Goal: Navigation & Orientation: Understand site structure

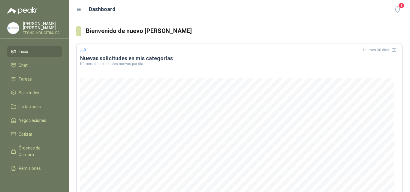
click at [125, 60] on h3 "Nuevas solicitudes en mis categorías" at bounding box center [239, 58] width 319 height 7
click at [75, 30] on section "Bienvenido de nuevo [PERSON_NAME] Últimos 30 días Nuevas solicitudes en mis cat…" at bounding box center [239, 144] width 341 height 251
click at [78, 10] on icon at bounding box center [79, 9] width 4 height 2
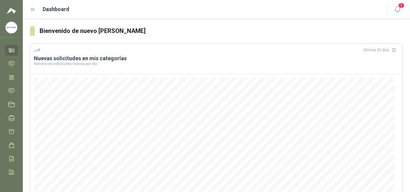
click at [31, 9] on icon at bounding box center [33, 9] width 4 height 2
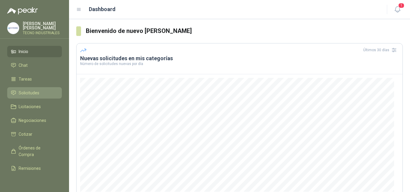
click at [26, 94] on span "Solicitudes" at bounding box center [29, 93] width 21 height 7
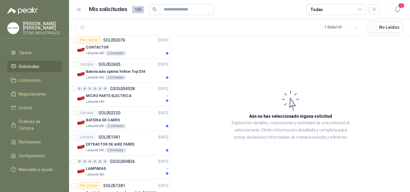
scroll to position [33, 0]
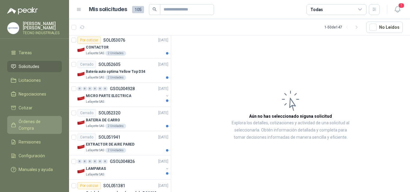
click at [21, 118] on span "Órdenes de Compra" at bounding box center [37, 124] width 37 height 13
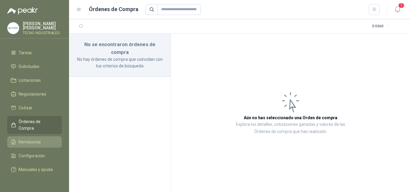
click at [23, 139] on span "Remisiones" at bounding box center [30, 142] width 22 height 7
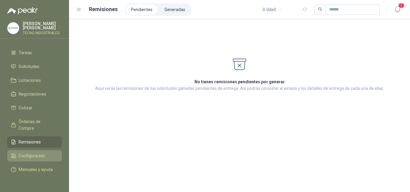
click at [26, 153] on span "Configuración" at bounding box center [32, 156] width 26 height 7
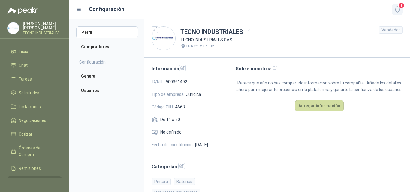
click at [403, 5] on span "1" at bounding box center [401, 6] width 7 height 6
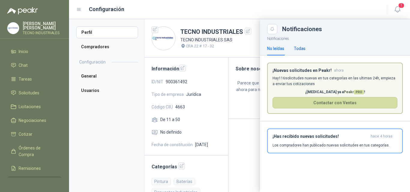
click at [300, 48] on div "Todas" at bounding box center [300, 48] width 12 height 7
click at [268, 47] on div "No leídas" at bounding box center [275, 48] width 17 height 7
click at [403, 6] on span "1" at bounding box center [401, 6] width 7 height 6
